Goal: Transaction & Acquisition: Download file/media

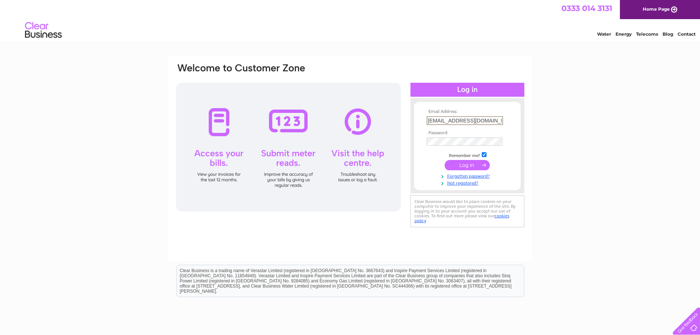
click at [582, 145] on div "Email Address: [EMAIL_ADDRESS][DOMAIN_NAME] Password: Forgotten password?" at bounding box center [350, 221] width 700 height 332
drag, startPoint x: 499, startPoint y: 120, endPoint x: 366, endPoint y: 120, distance: 132.7
click at [366, 120] on div "Email Address: [EMAIL_ADDRESS][DOMAIN_NAME] Password:" at bounding box center [350, 146] width 350 height 167
click at [326, 162] on div at bounding box center [288, 147] width 225 height 129
click at [570, 137] on div "Email Address: [EMAIL_ADDRESS][DOMAIN_NAME] Password: Forgotten password?" at bounding box center [350, 221] width 700 height 332
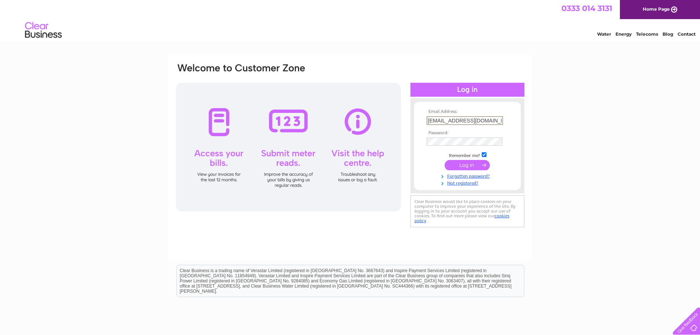
drag, startPoint x: 499, startPoint y: 122, endPoint x: 365, endPoint y: 123, distance: 134.2
click at [365, 123] on div "Email Address: [EMAIL_ADDRESS][DOMAIN_NAME] Password:" at bounding box center [350, 146] width 350 height 167
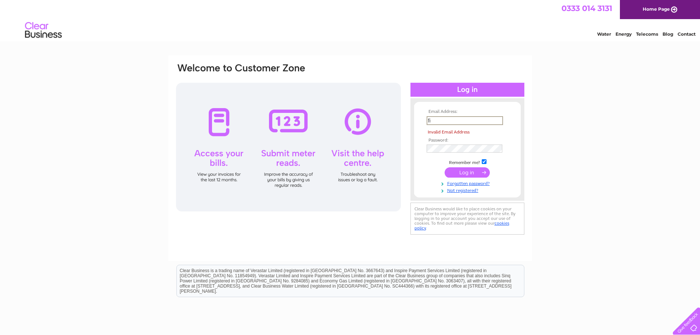
type input "[EMAIL_ADDRESS][DOMAIN_NAME]"
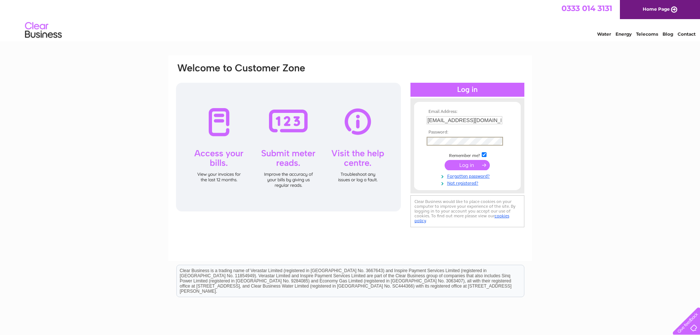
click at [650, 141] on div "Email Address: [EMAIL_ADDRESS][DOMAIN_NAME] Password:" at bounding box center [350, 221] width 700 height 332
click at [612, 120] on div "Email Address: [EMAIL_ADDRESS][DOMAIN_NAME] Password:" at bounding box center [350, 221] width 700 height 332
click at [468, 164] on input "submit" at bounding box center [467, 164] width 45 height 10
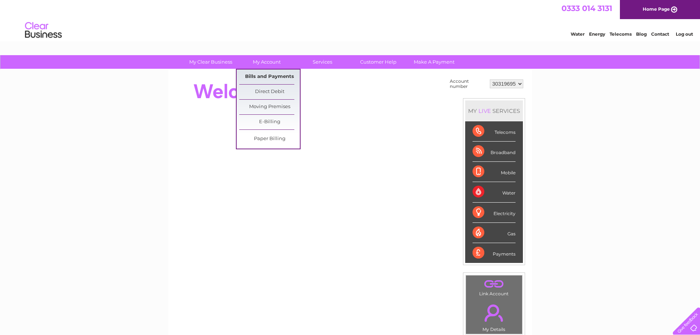
click at [268, 78] on link "Bills and Payments" at bounding box center [269, 76] width 61 height 15
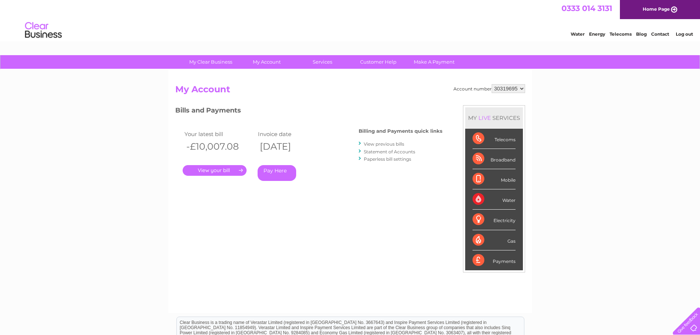
click at [390, 141] on link "View previous bills" at bounding box center [384, 144] width 40 height 6
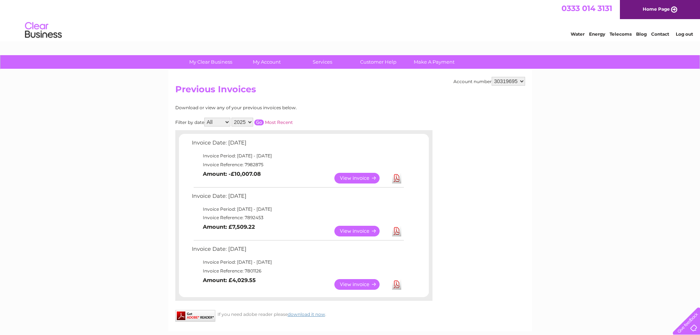
click at [360, 178] on link "View" at bounding box center [362, 178] width 54 height 11
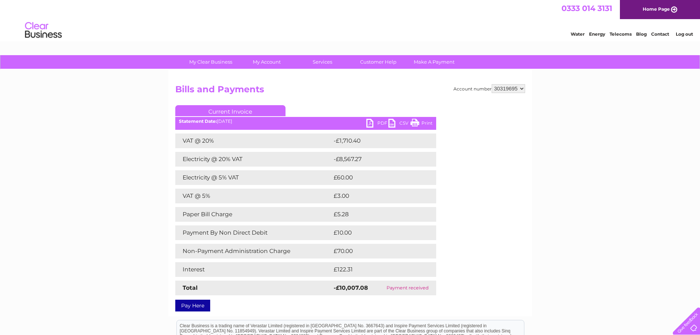
click at [376, 120] on link "PDF" at bounding box center [378, 124] width 22 height 11
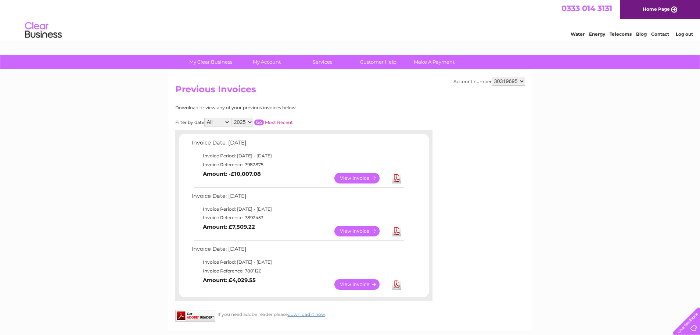
click at [365, 229] on link "View" at bounding box center [362, 231] width 54 height 11
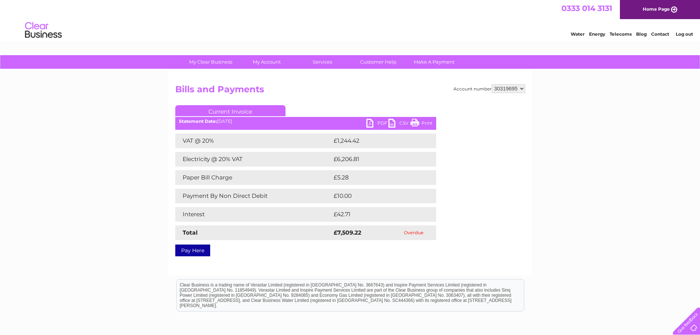
click at [371, 122] on link "PDF" at bounding box center [378, 124] width 22 height 11
click at [372, 123] on link "PDF" at bounding box center [378, 124] width 22 height 11
